Goal: Navigation & Orientation: Find specific page/section

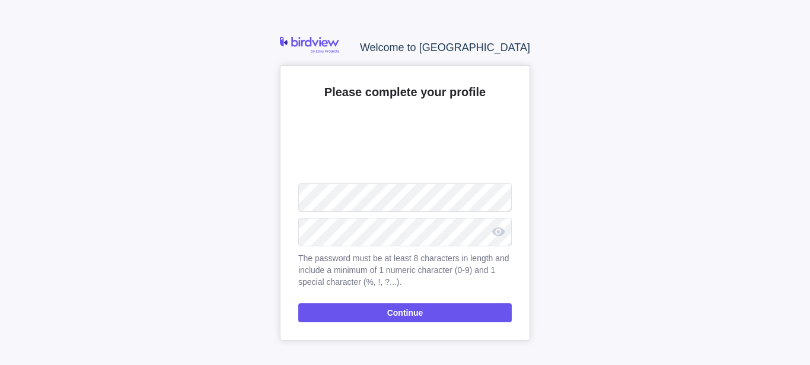
click at [381, 247] on div "Please complete your profile Upload The password must be at least 8 characters …" at bounding box center [405, 202] width 250 height 275
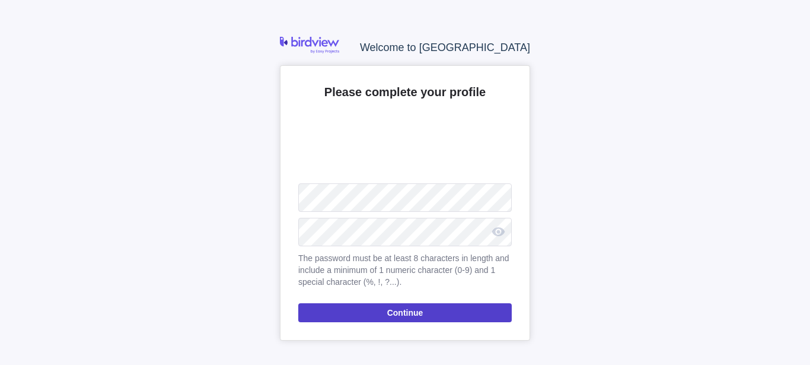
click at [378, 320] on span "Continue" at bounding box center [404, 312] width 213 height 19
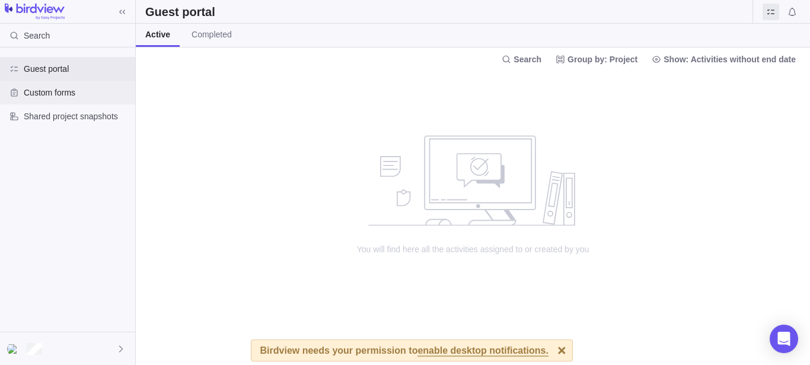
click at [72, 94] on span "Custom forms" at bounding box center [77, 93] width 107 height 12
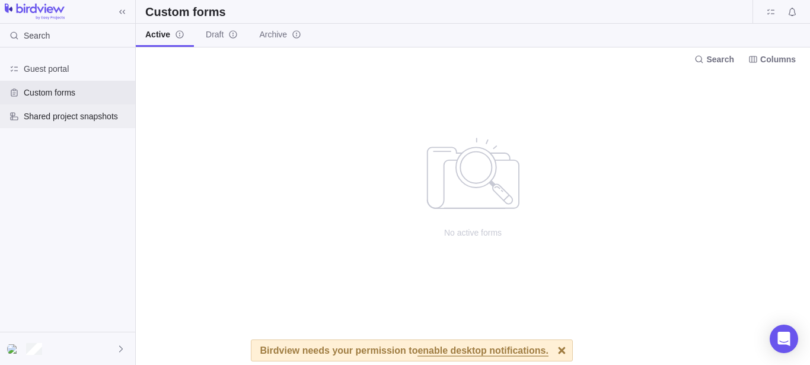
click at [91, 124] on div "Shared project snapshots" at bounding box center [67, 116] width 135 height 24
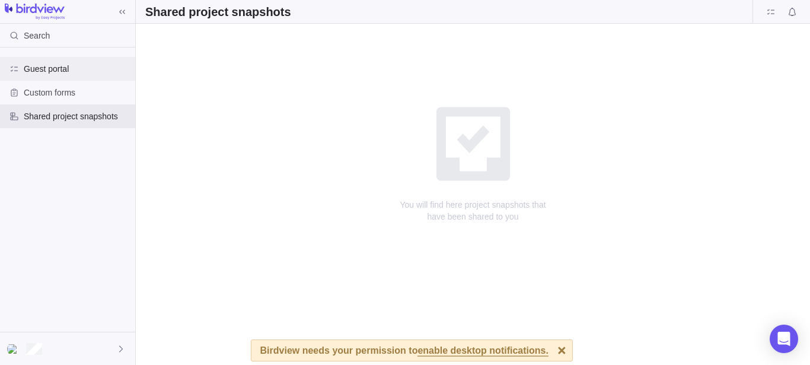
click at [60, 71] on span "Guest portal" at bounding box center [77, 69] width 107 height 12
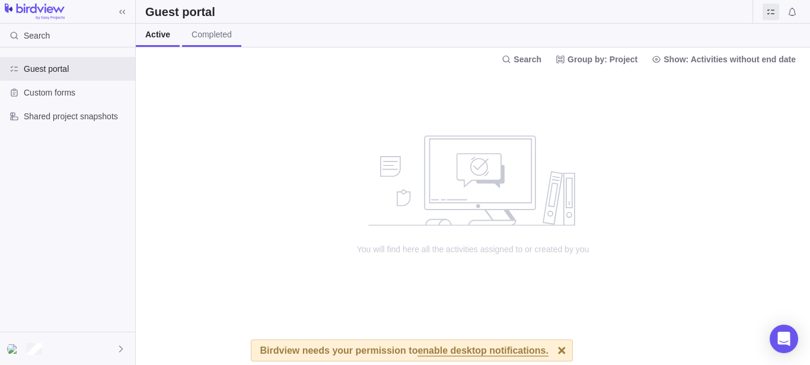
click at [206, 36] on span "Completed" at bounding box center [211, 34] width 40 height 12
click at [155, 37] on span "Active" at bounding box center [156, 34] width 23 height 12
click at [79, 81] on div "Custom forms" at bounding box center [67, 93] width 135 height 24
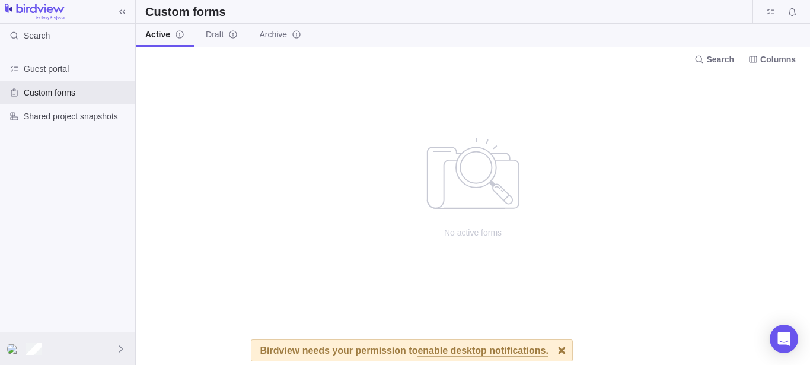
click at [117, 351] on icon at bounding box center [120, 348] width 9 height 9
click at [108, 142] on body "Search Guest portal Custom forms Shared project snapshots Custom forms Active D…" at bounding box center [405, 182] width 810 height 365
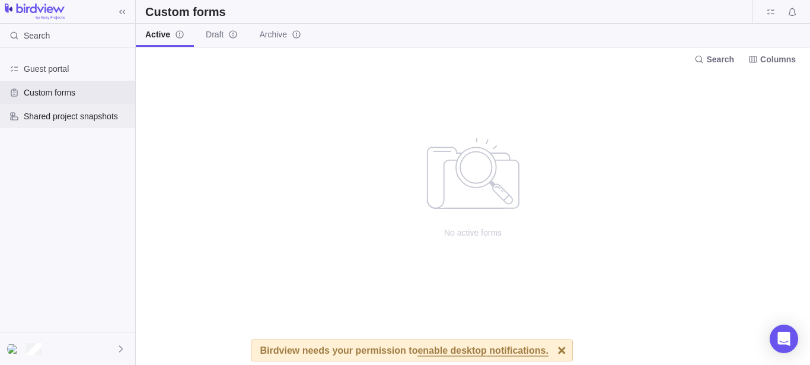
click at [94, 109] on div "Shared project snapshots" at bounding box center [67, 116] width 135 height 24
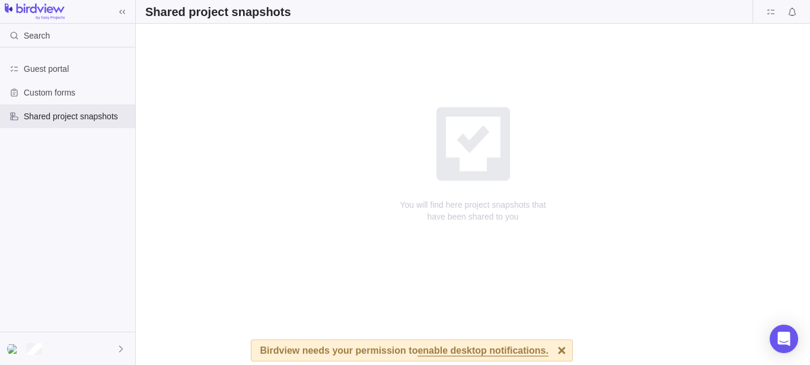
click at [551, 353] on div at bounding box center [561, 350] width 21 height 21
